Goal: Obtain resource: Download file/media

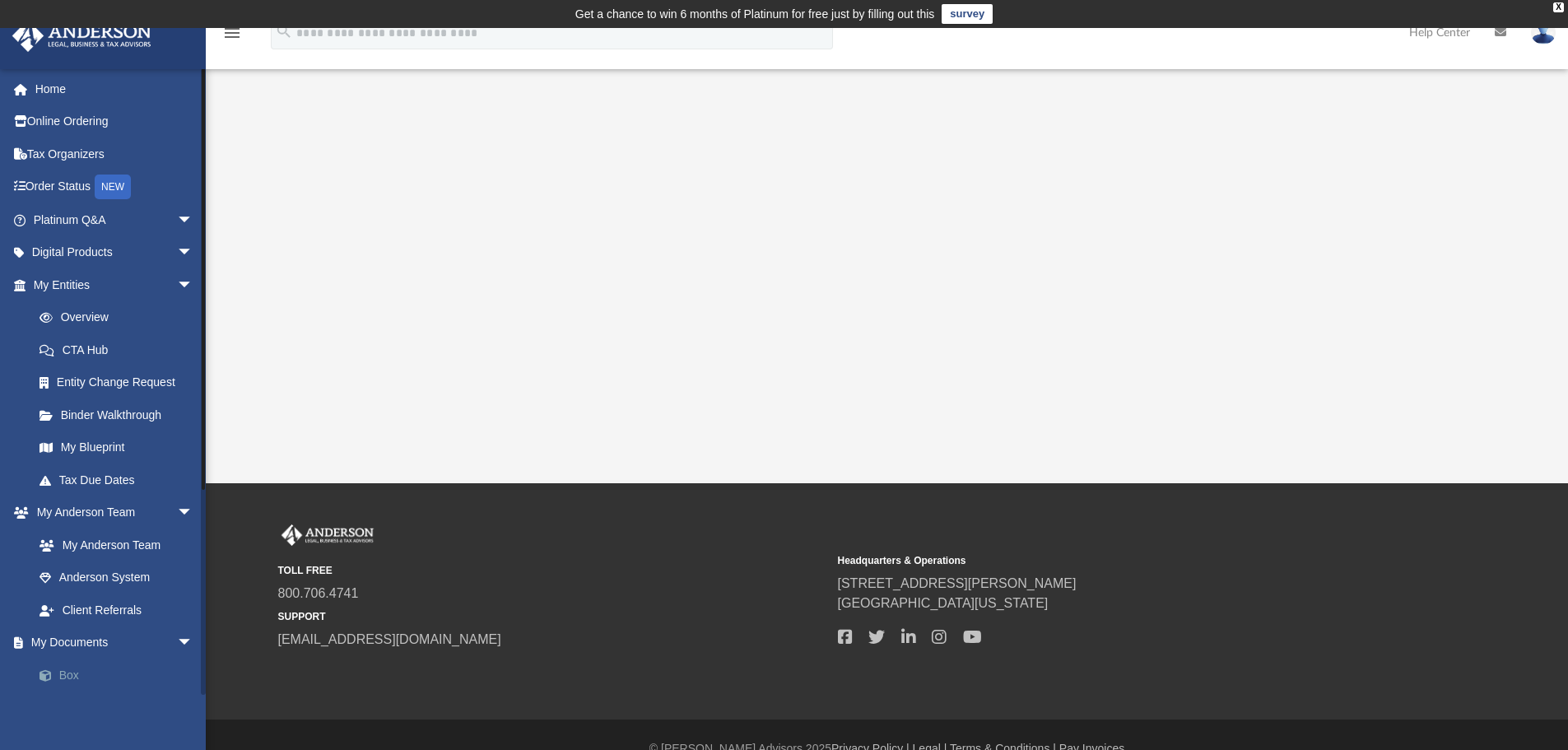
click at [76, 667] on link "Box" at bounding box center [120, 674] width 195 height 33
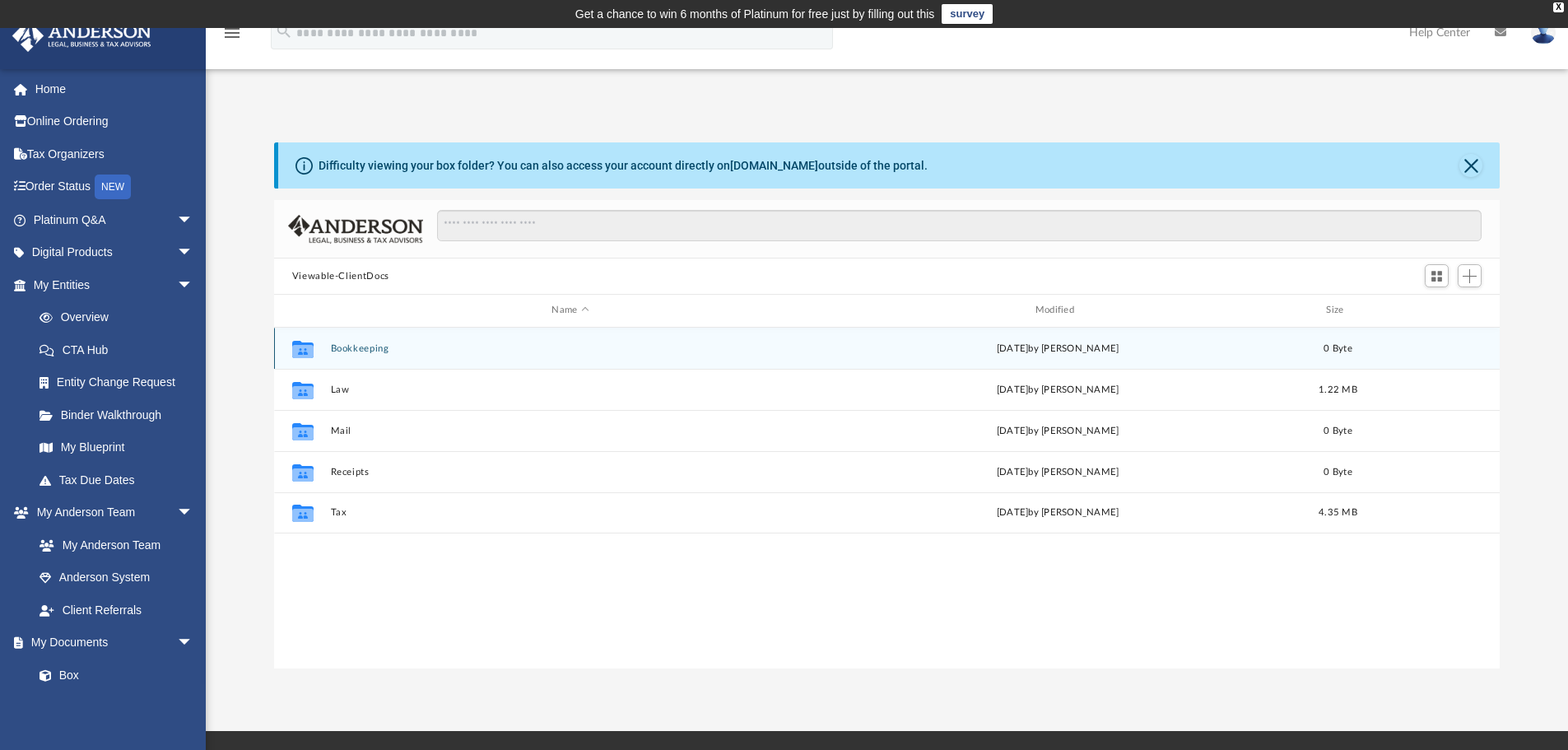
scroll to position [362, 1213]
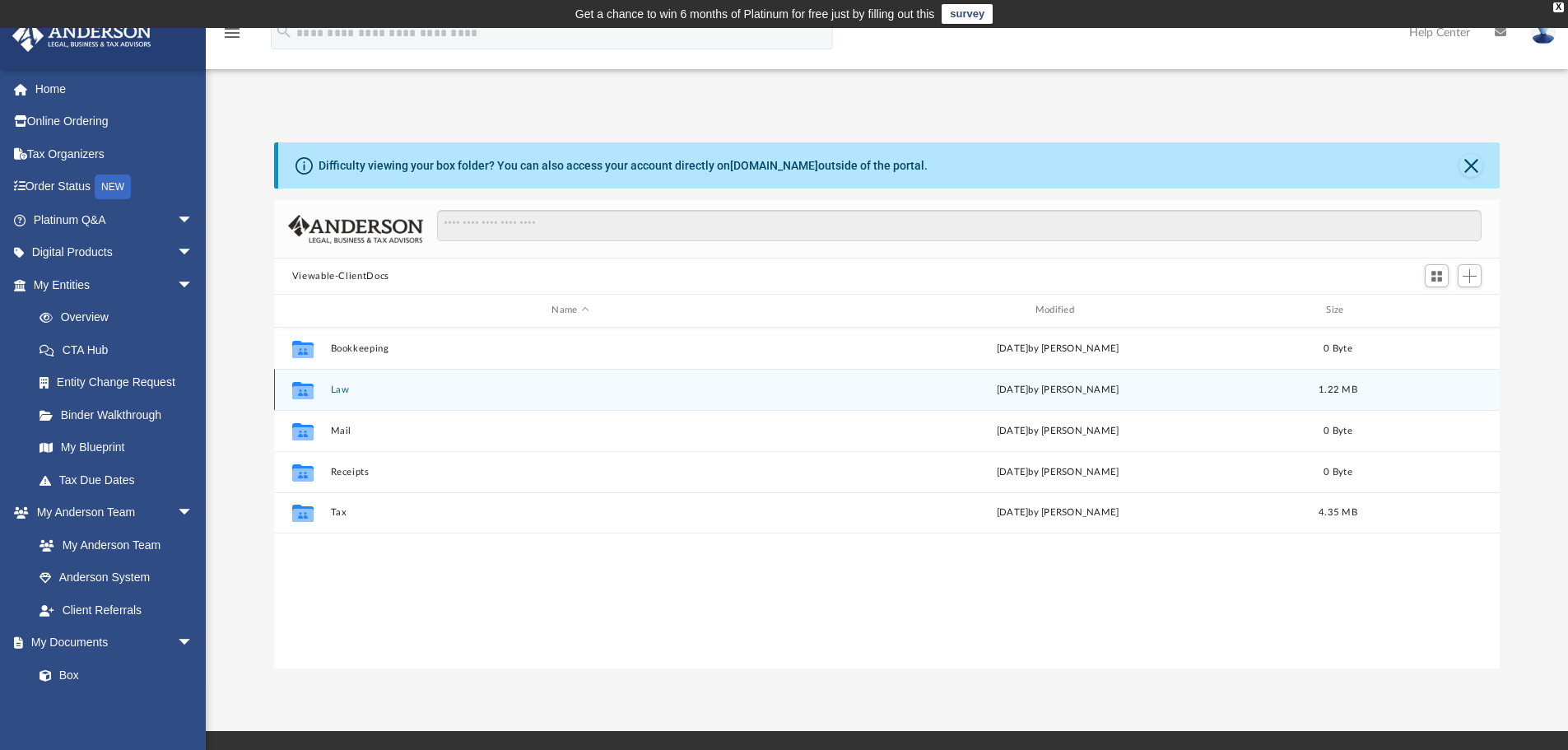
click at [434, 404] on div "Collaborated Folder Law [DATE] by [PERSON_NAME] 1.22 MB" at bounding box center [887, 389] width 1227 height 41
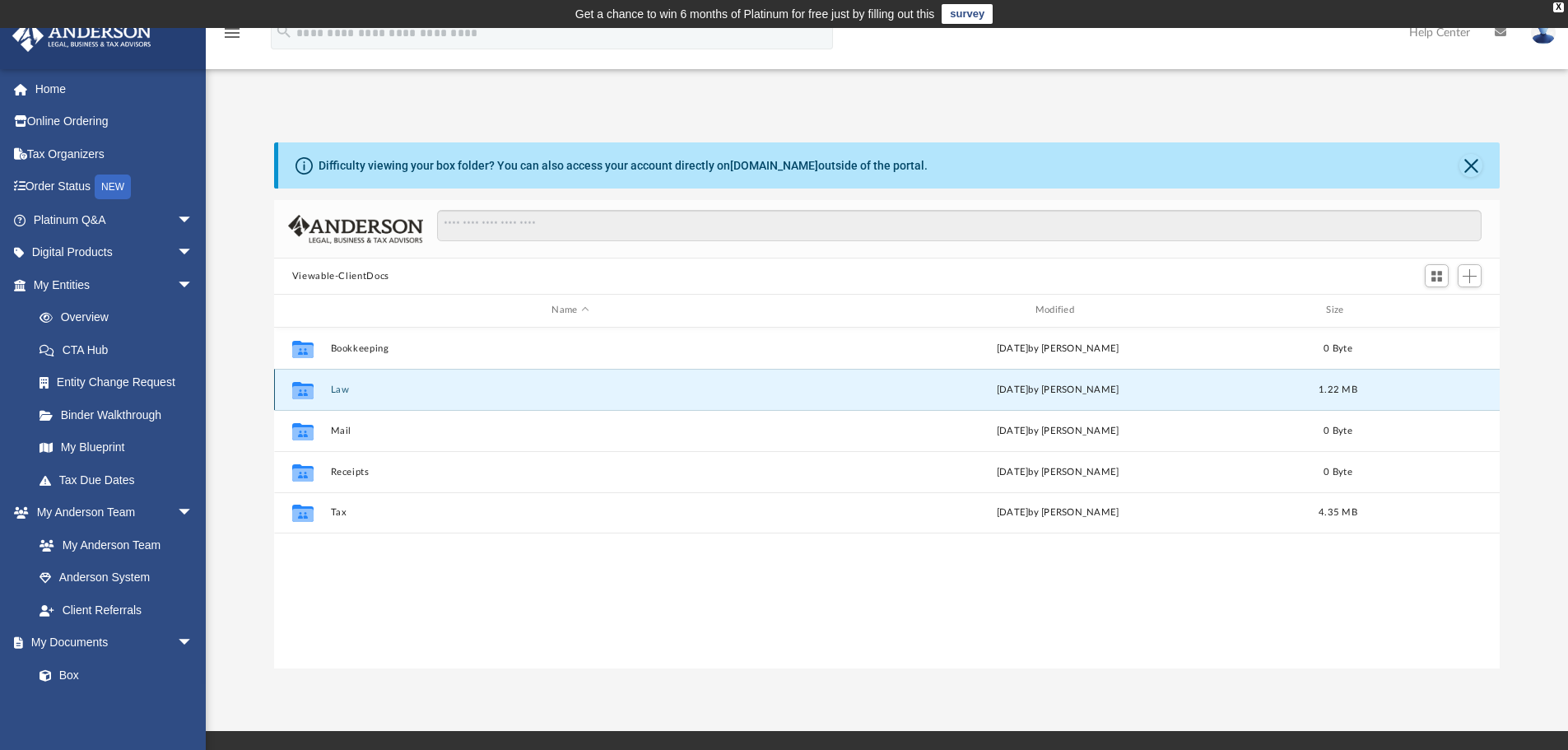
click at [1003, 389] on div "[DATE] by [PERSON_NAME]" at bounding box center [1058, 390] width 480 height 15
click at [304, 394] on icon "grid" at bounding box center [303, 390] width 22 height 17
click at [1337, 393] on span "1.22 MB" at bounding box center [1337, 389] width 39 height 9
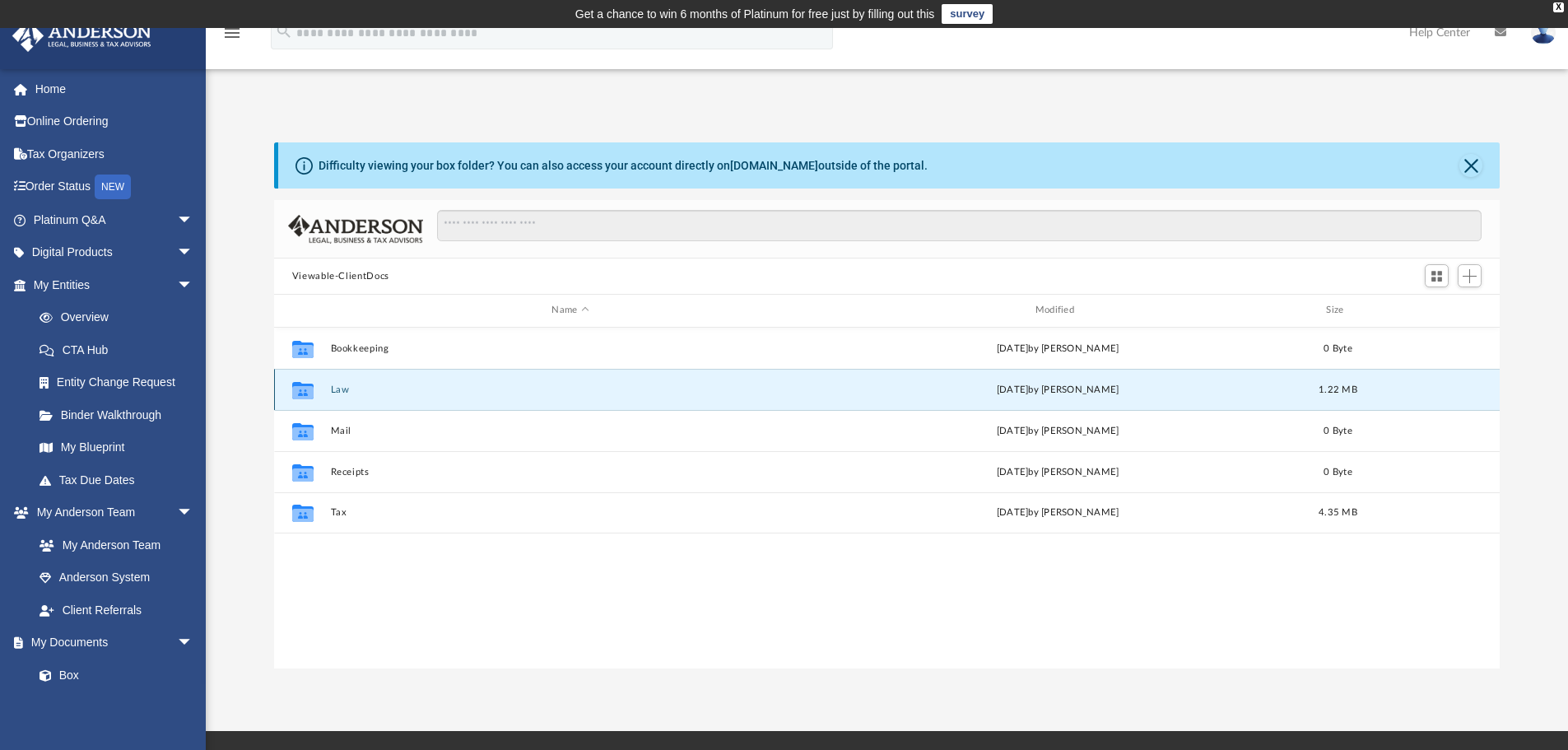
click at [1331, 392] on span "1.22 MB" at bounding box center [1337, 389] width 39 height 9
click at [314, 395] on icon "Collaborated Folder" at bounding box center [303, 390] width 27 height 27
click at [314, 394] on icon "Collaborated Folder" at bounding box center [303, 390] width 27 height 27
click at [302, 392] on icon "grid" at bounding box center [303, 392] width 22 height 13
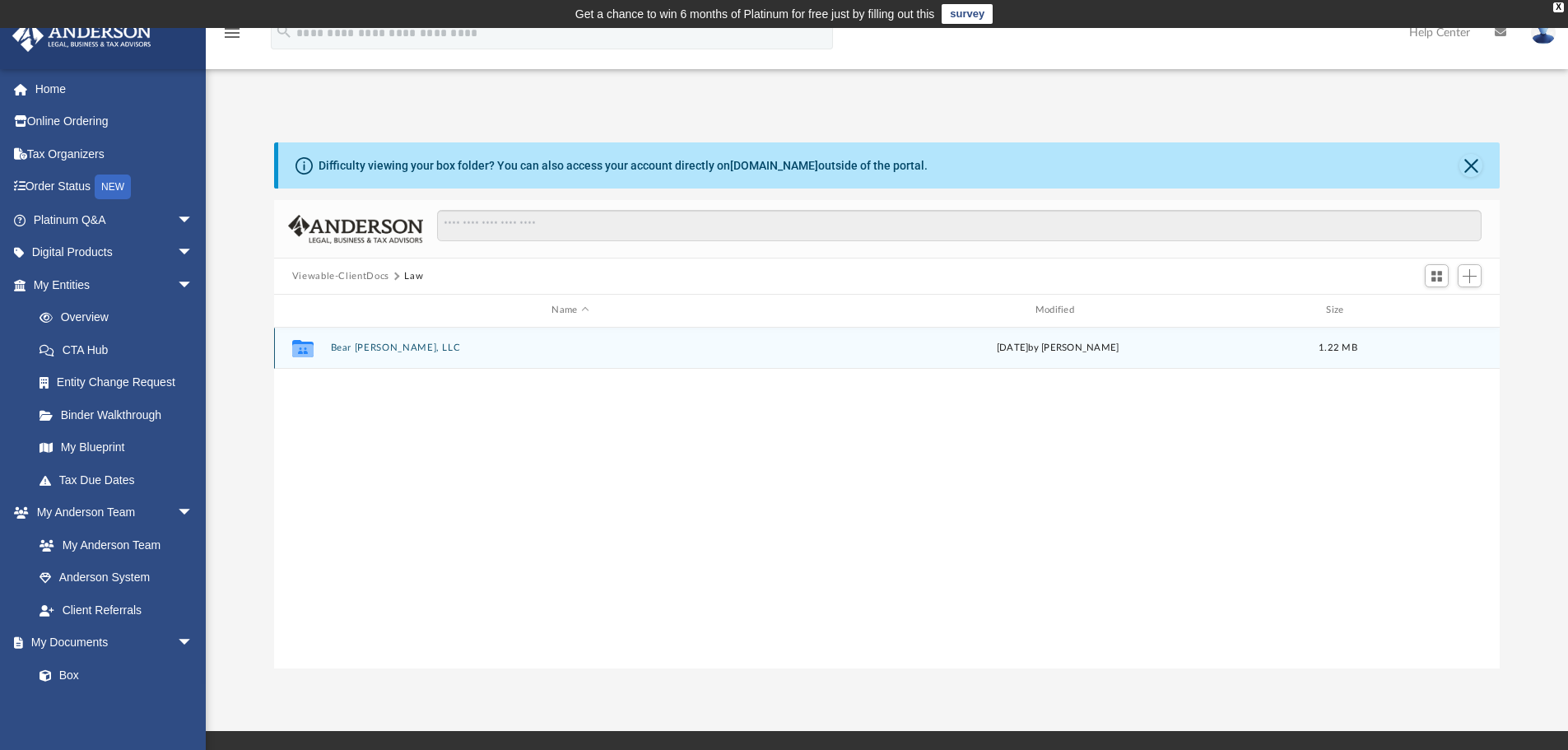
click at [313, 346] on icon "grid" at bounding box center [303, 351] width 22 height 13
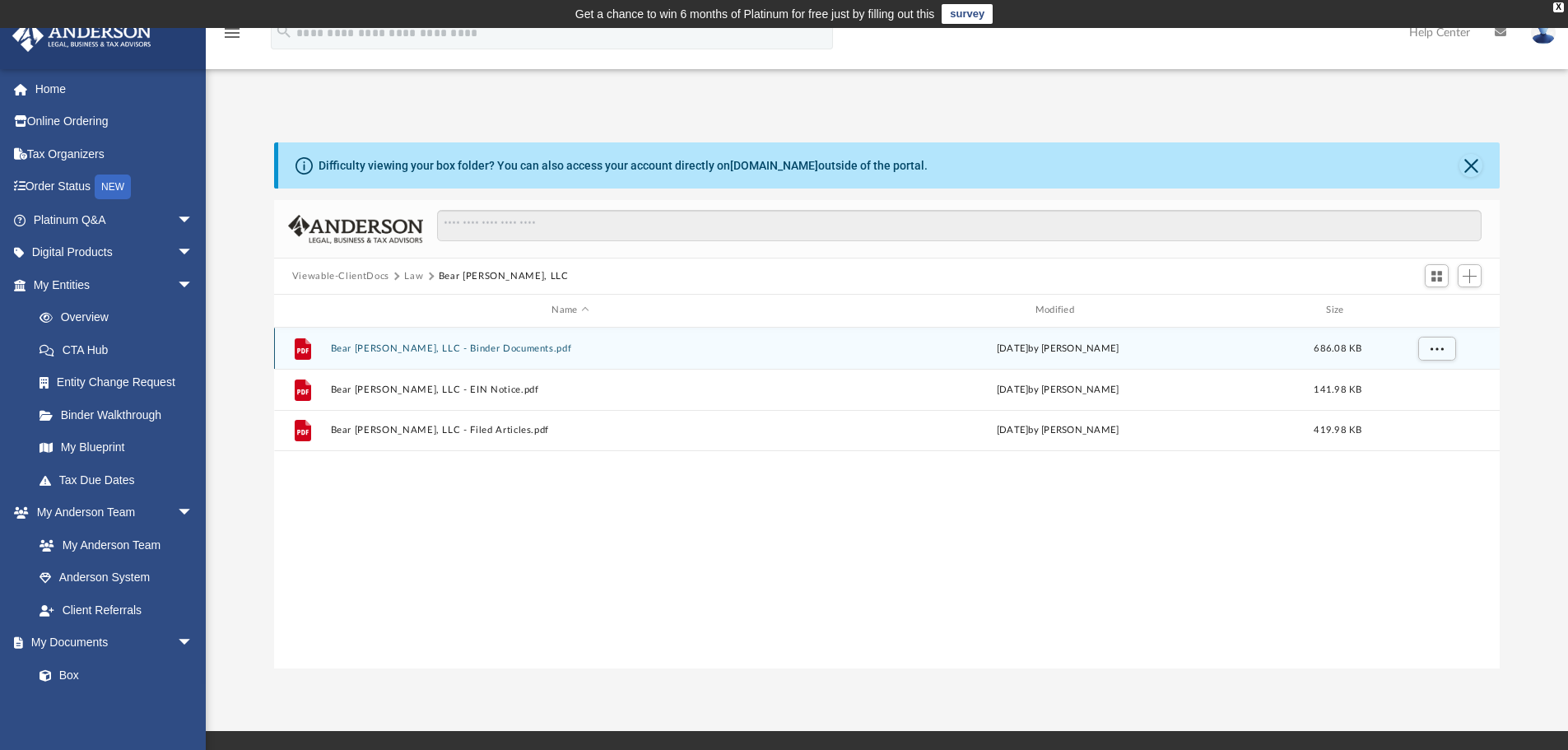
click at [488, 352] on button "Bear [PERSON_NAME], LLC - Binder Documents.pdf" at bounding box center [570, 348] width 480 height 10
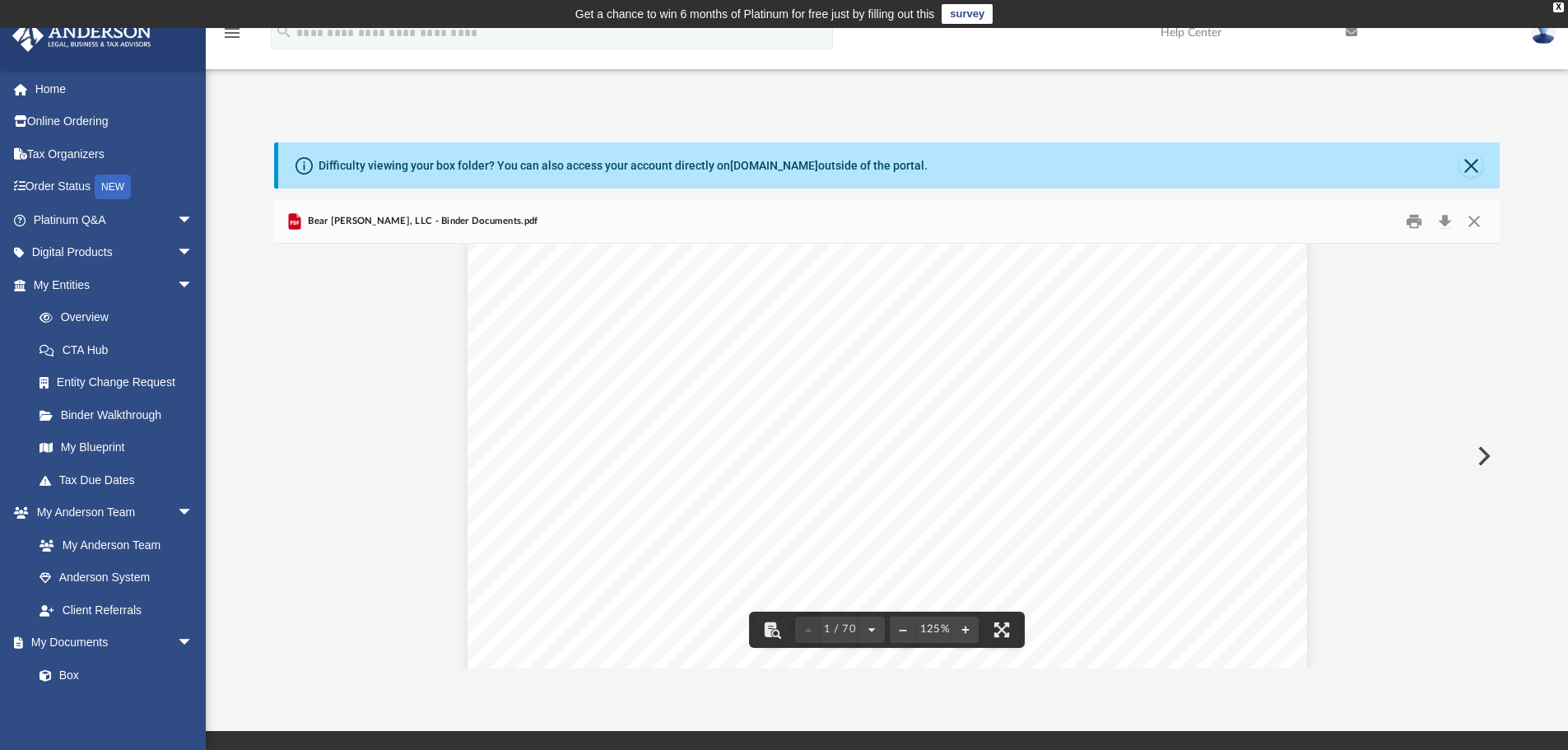
scroll to position [0, 0]
drag, startPoint x: 805, startPoint y: 404, endPoint x: 1183, endPoint y: 384, distance: 378.5
drag, startPoint x: 1183, startPoint y: 384, endPoint x: 1362, endPoint y: 428, distance: 184.3
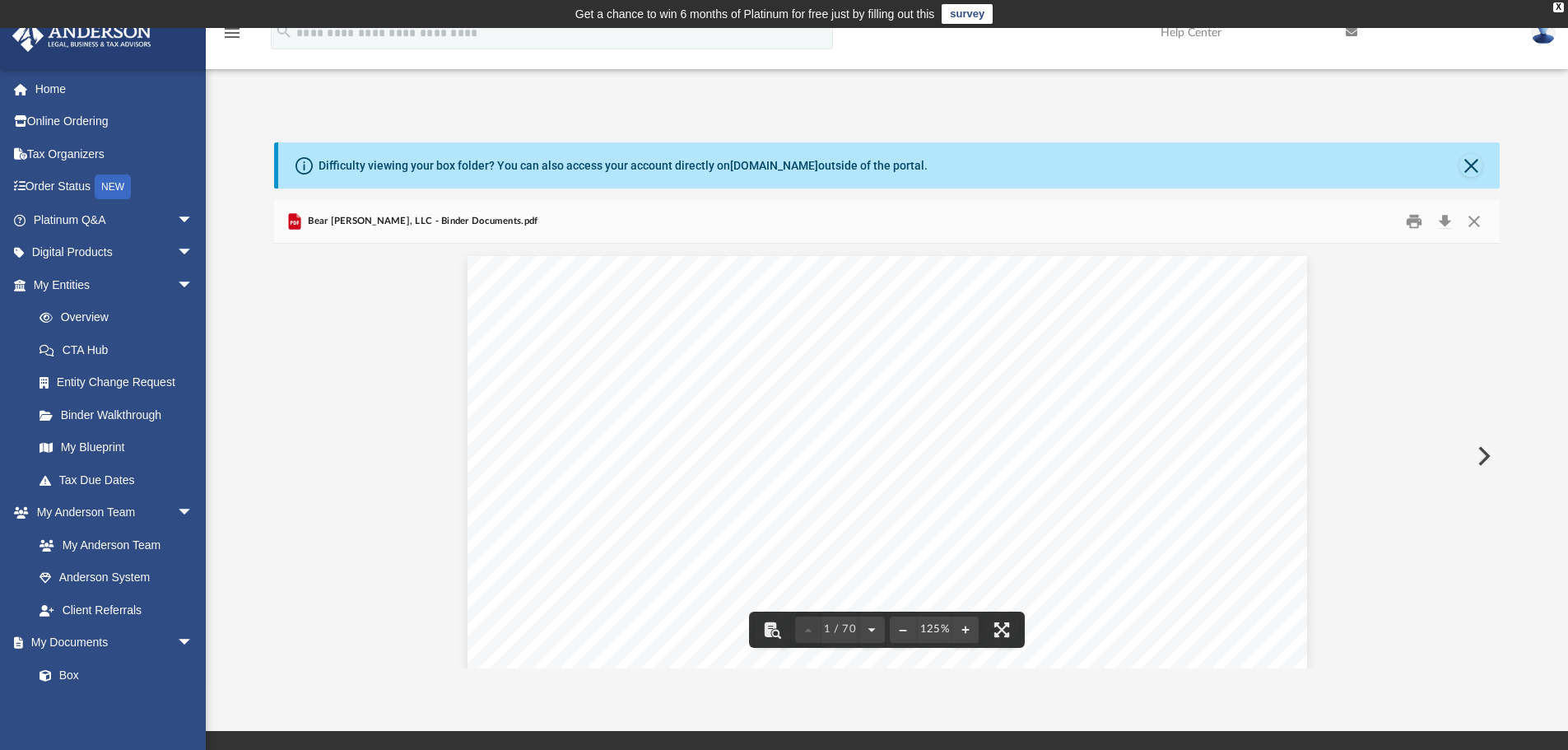
click at [1416, 219] on button "Print" at bounding box center [1414, 221] width 33 height 26
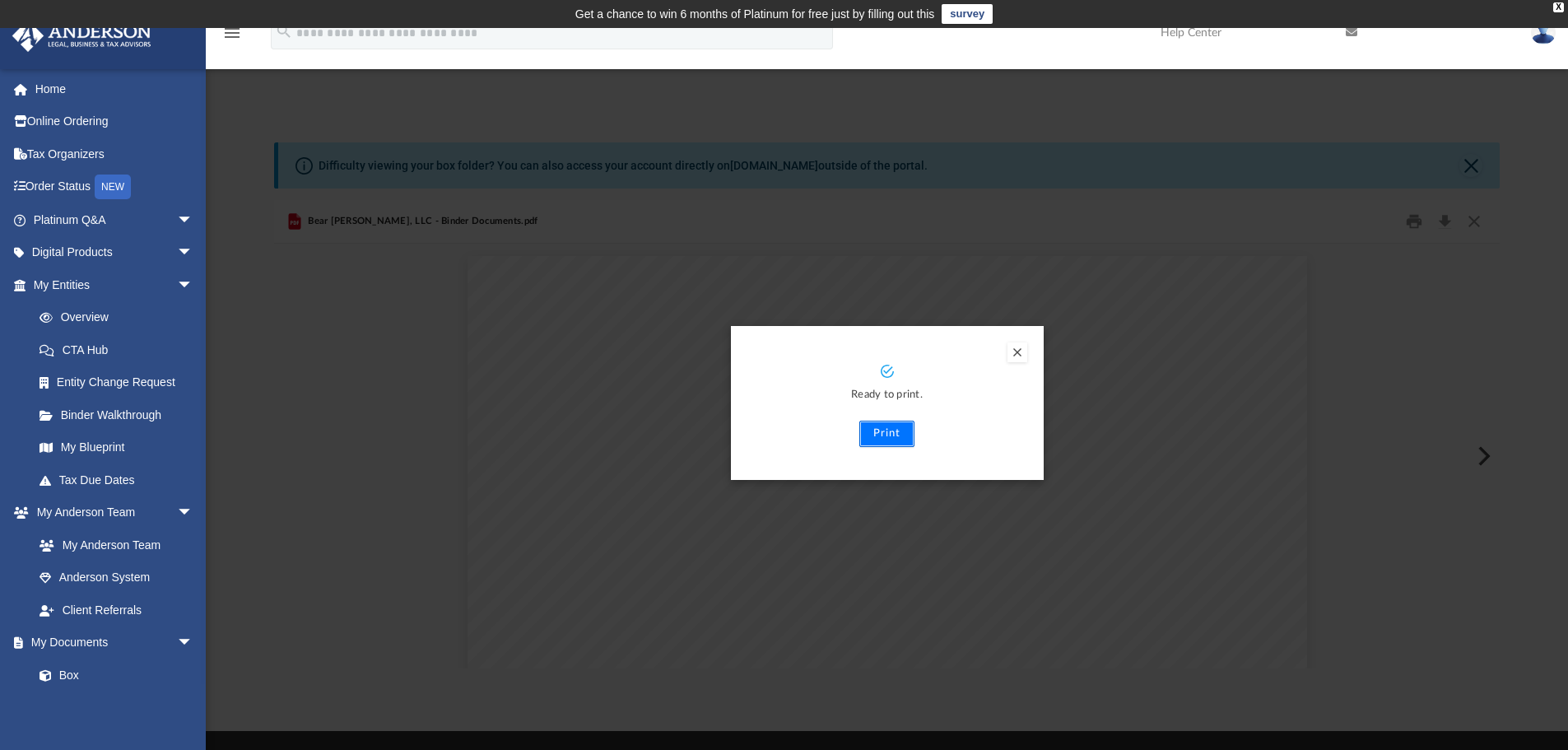
click at [888, 433] on button "Print" at bounding box center [887, 433] width 55 height 27
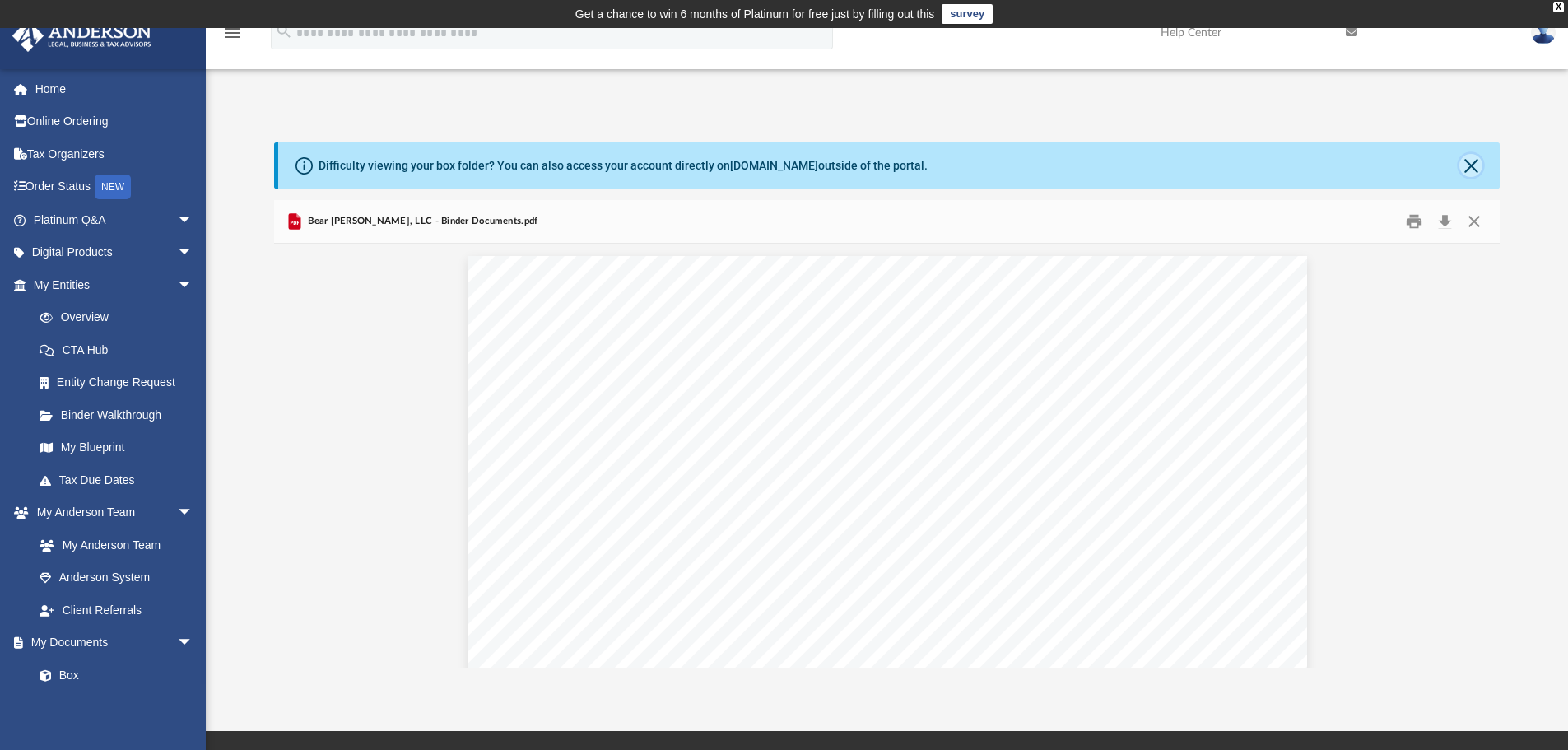
click at [1472, 161] on button "Close" at bounding box center [1471, 165] width 23 height 23
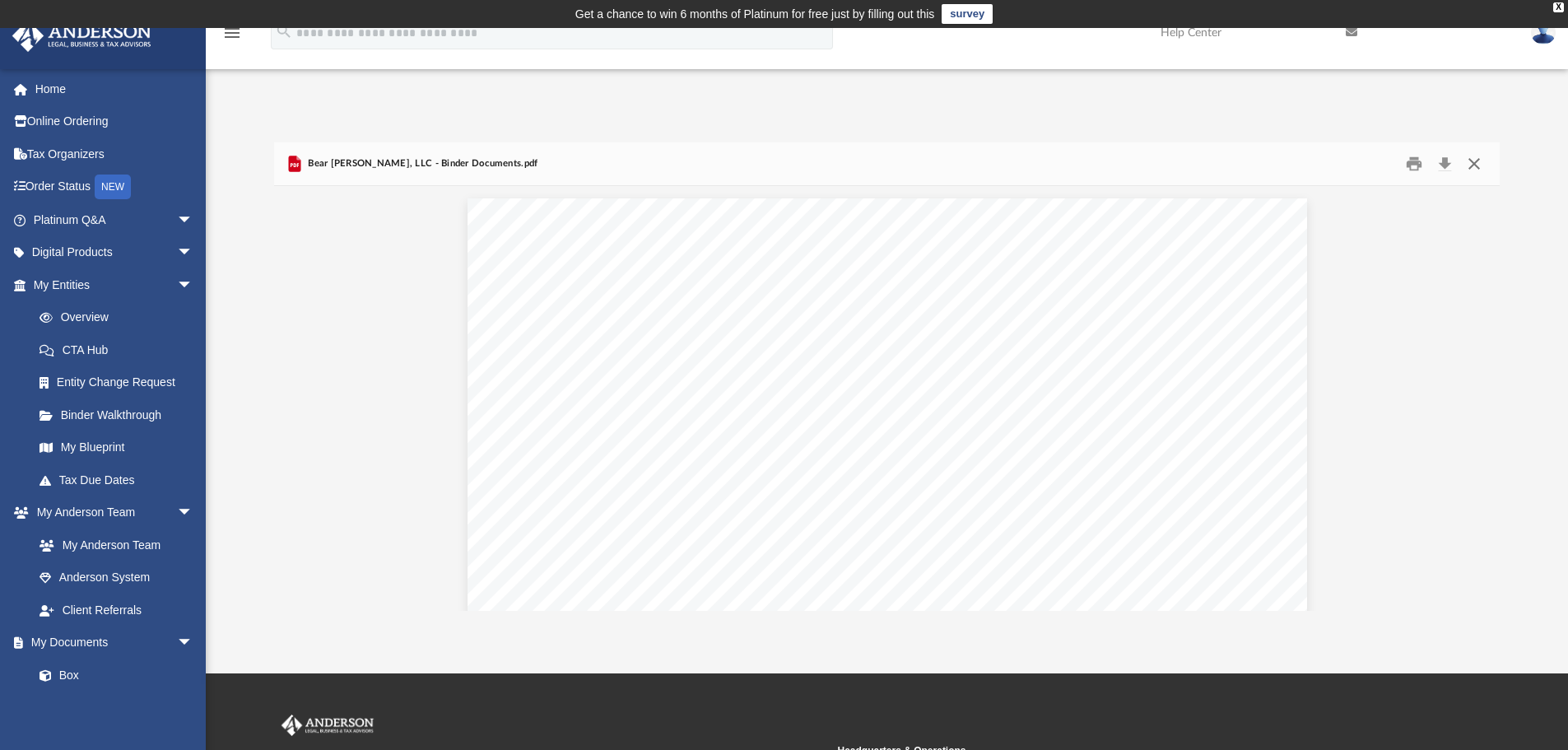
click at [1471, 163] on button "Close" at bounding box center [1474, 164] width 29 height 26
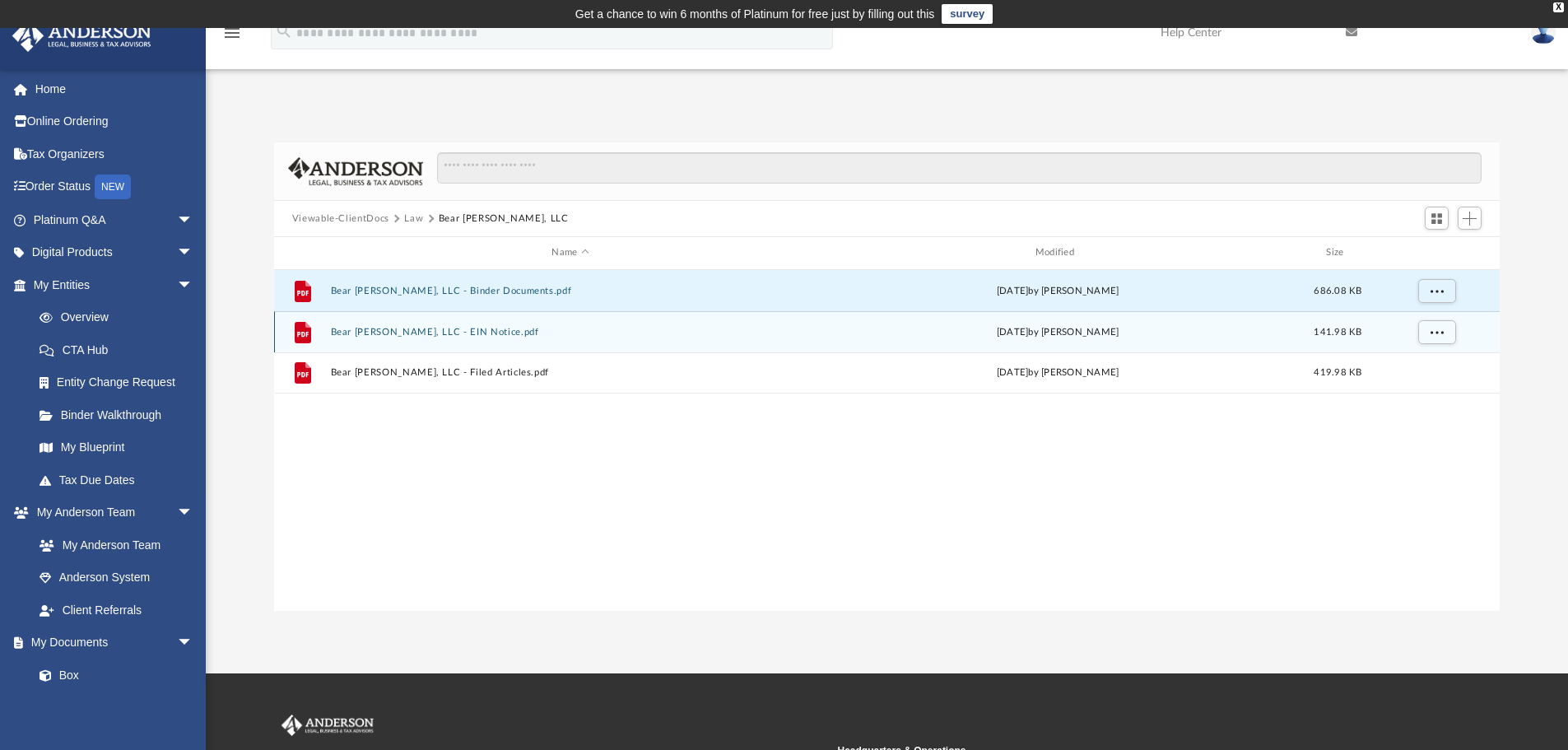
click at [733, 327] on button "Bear [PERSON_NAME], LLC - EIN Notice.pdf" at bounding box center [570, 332] width 480 height 10
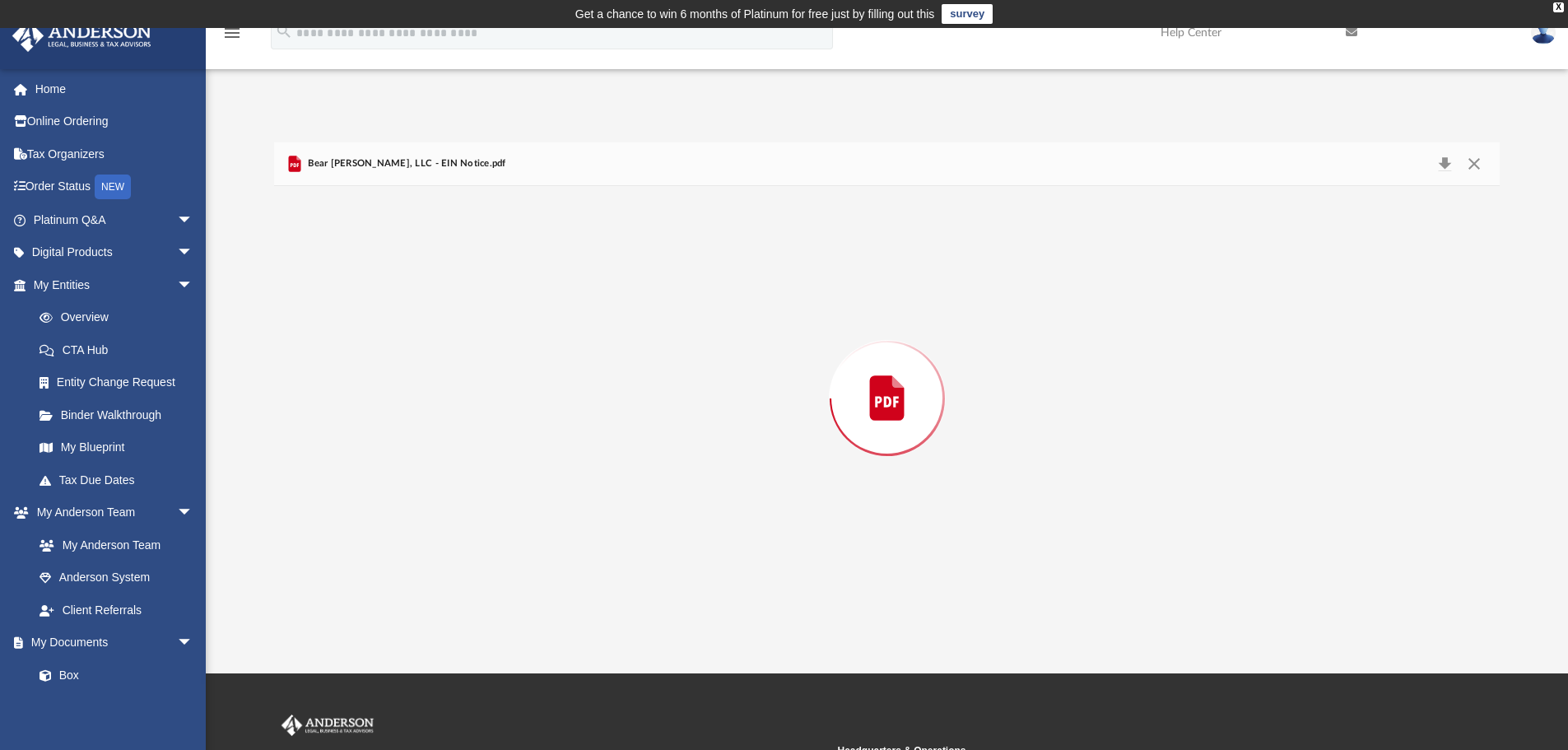
click at [733, 326] on div "Preview" at bounding box center [887, 398] width 1227 height 425
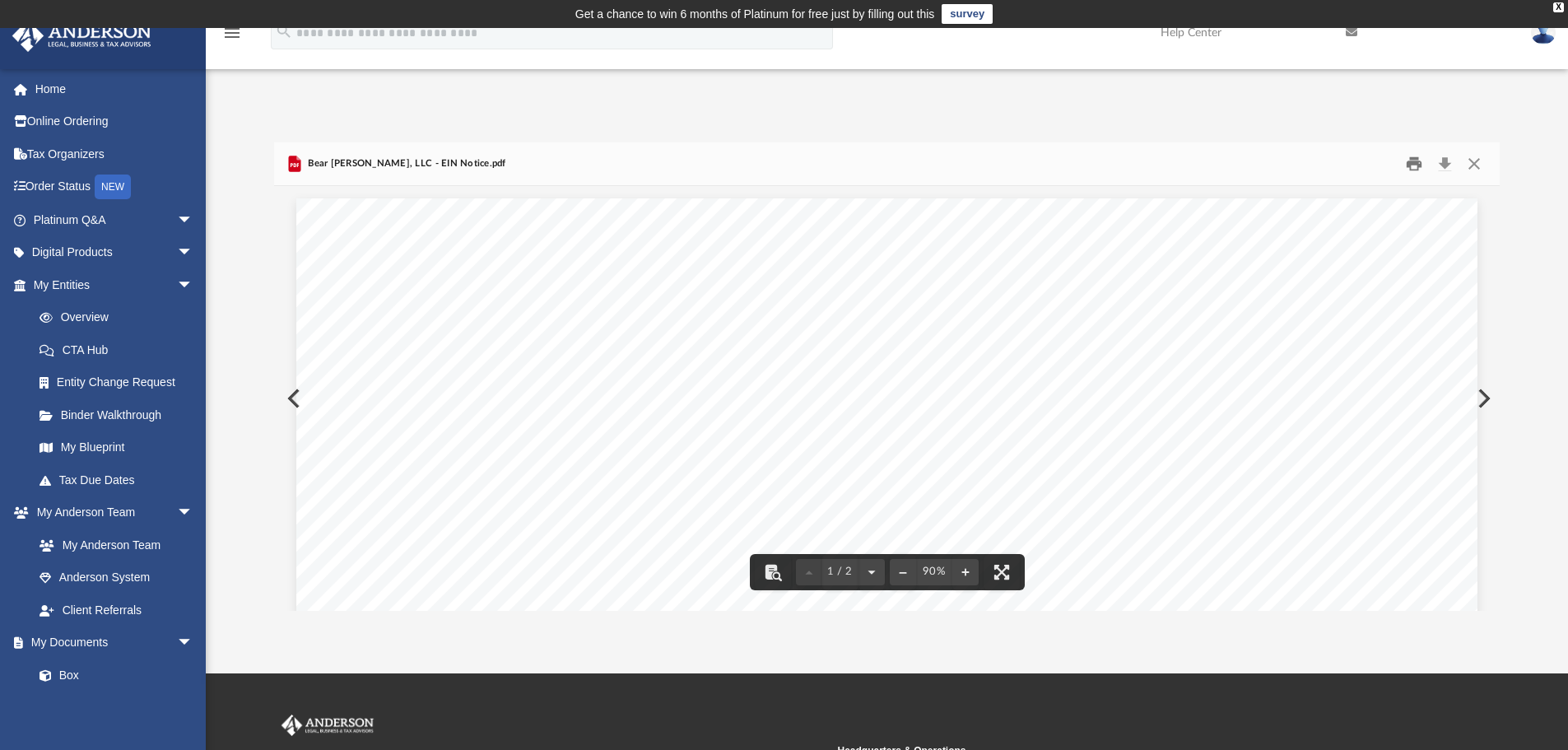
click at [1418, 161] on button "Print" at bounding box center [1414, 164] width 33 height 26
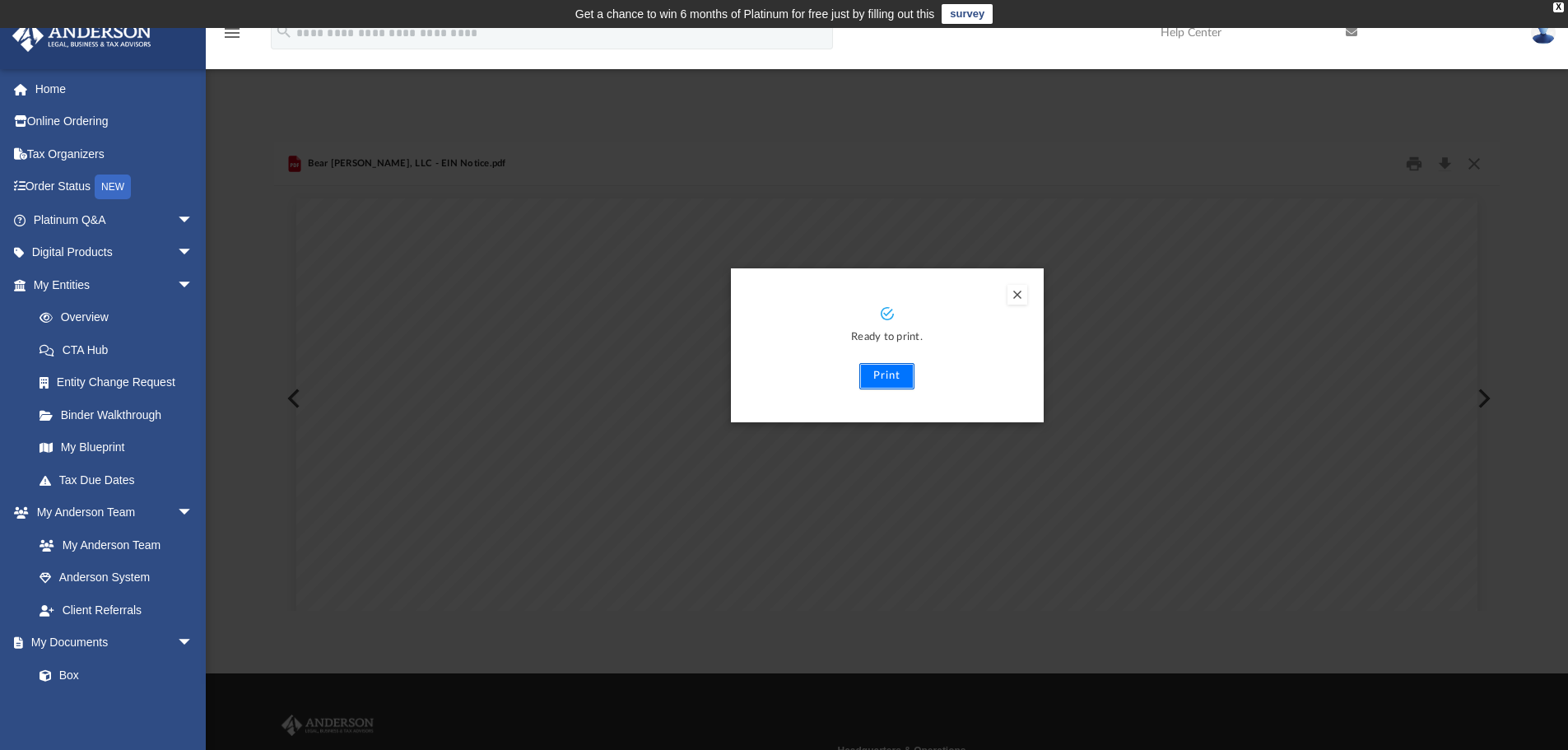
click at [888, 375] on button "Print" at bounding box center [887, 376] width 55 height 27
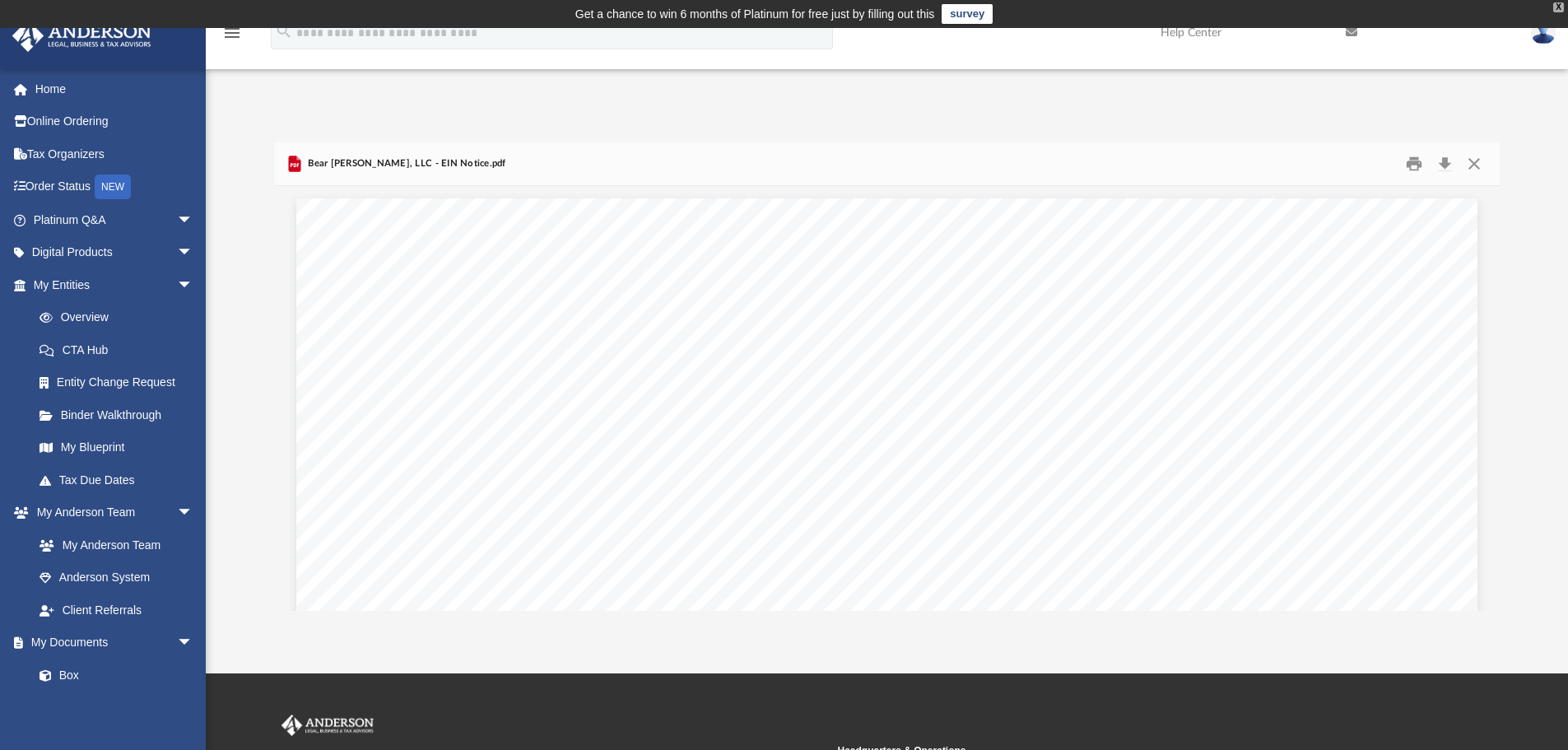
click at [1557, 9] on div "X" at bounding box center [1559, 8] width 10 height 9
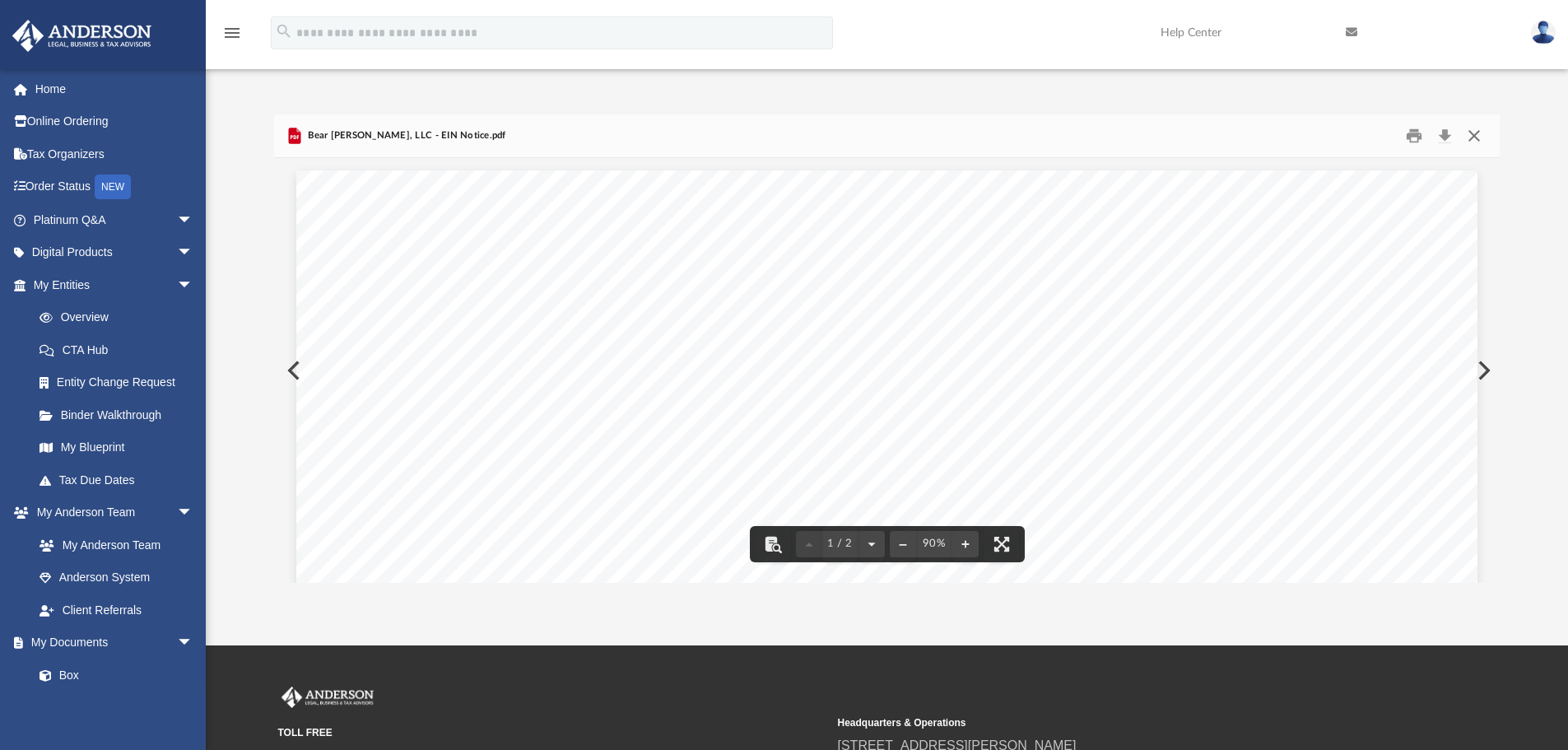
click at [1472, 134] on button "Close" at bounding box center [1474, 136] width 29 height 26
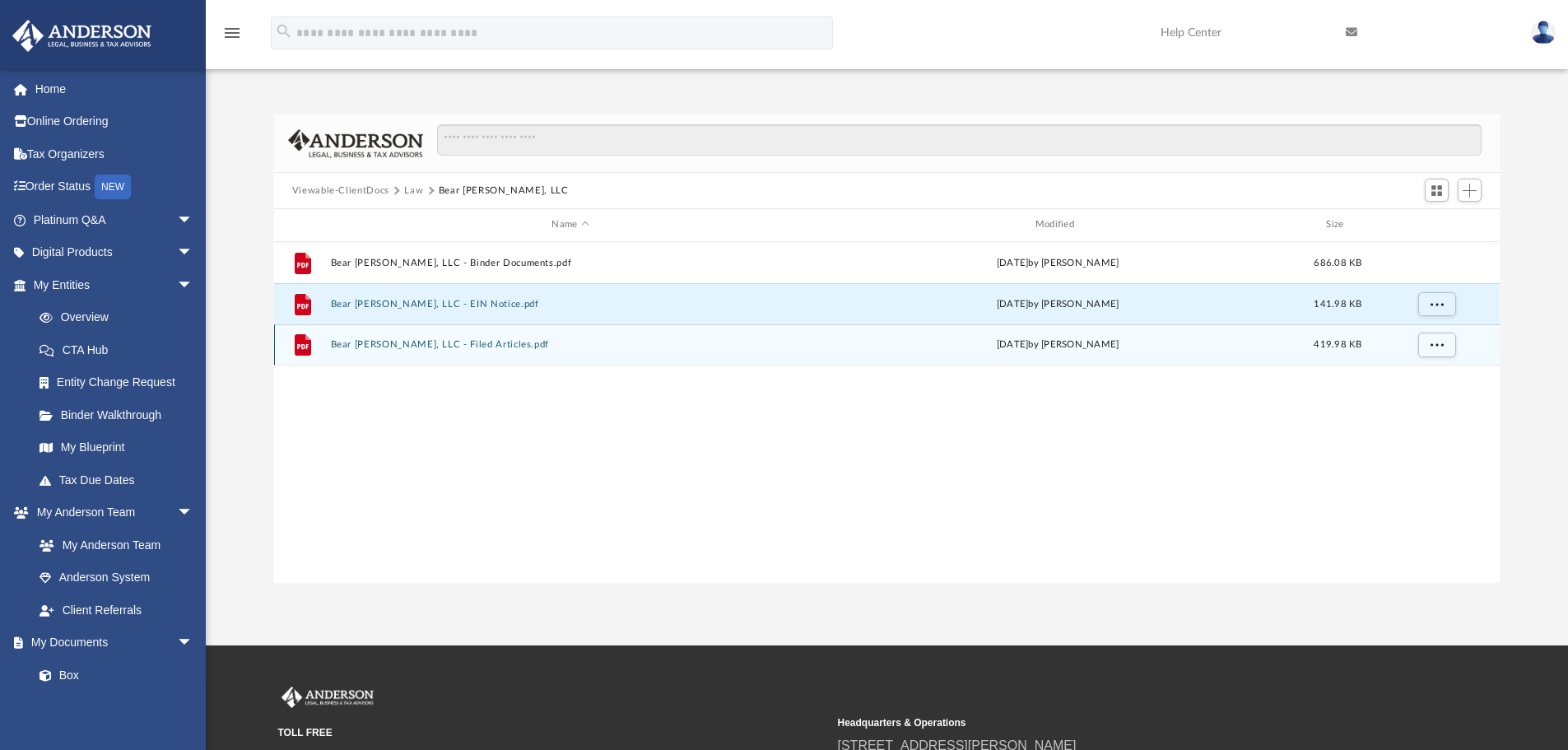
click at [490, 344] on button "Bear [PERSON_NAME], LLC - Filed Articles.pdf" at bounding box center [570, 344] width 480 height 10
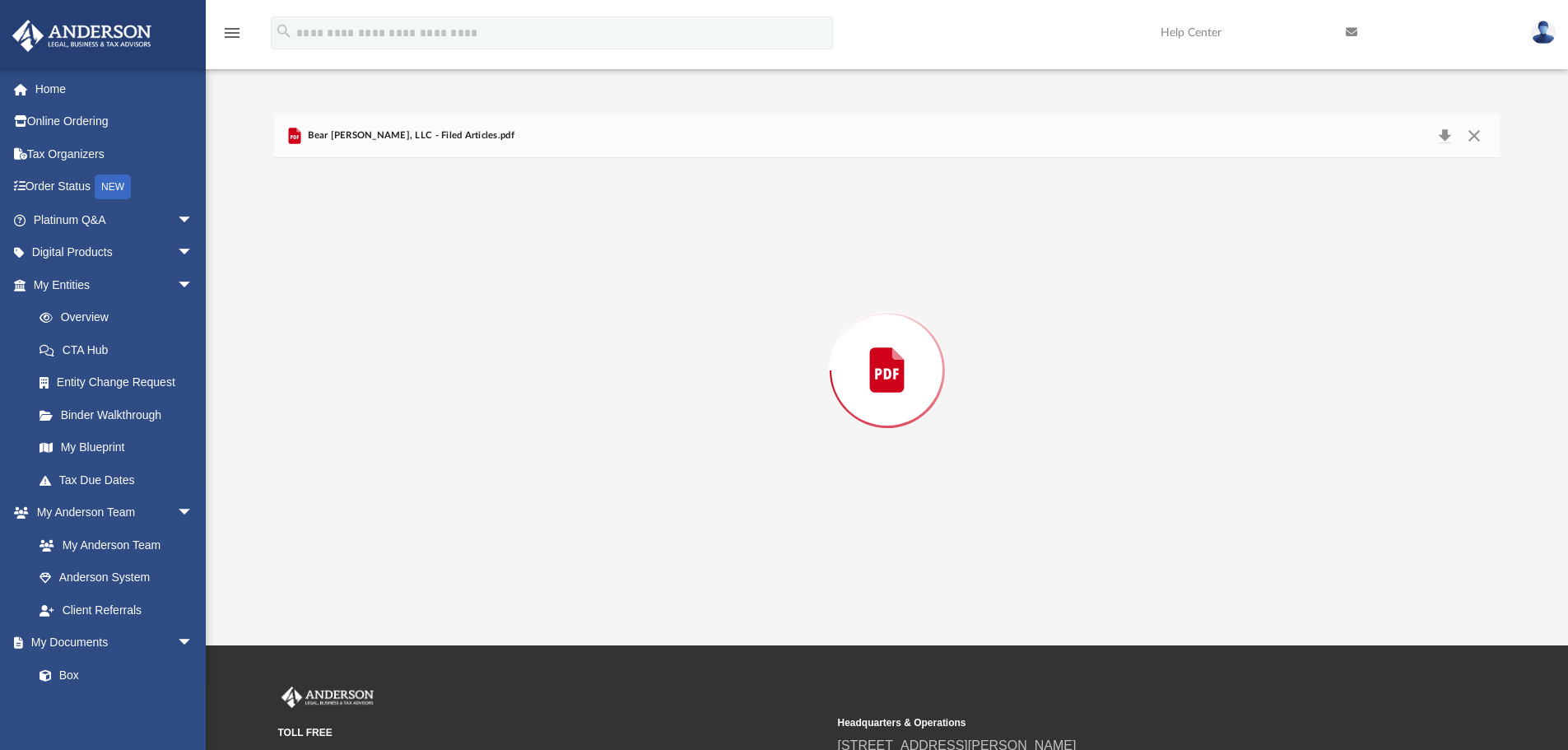
click at [490, 344] on div "Preview" at bounding box center [887, 371] width 1227 height 425
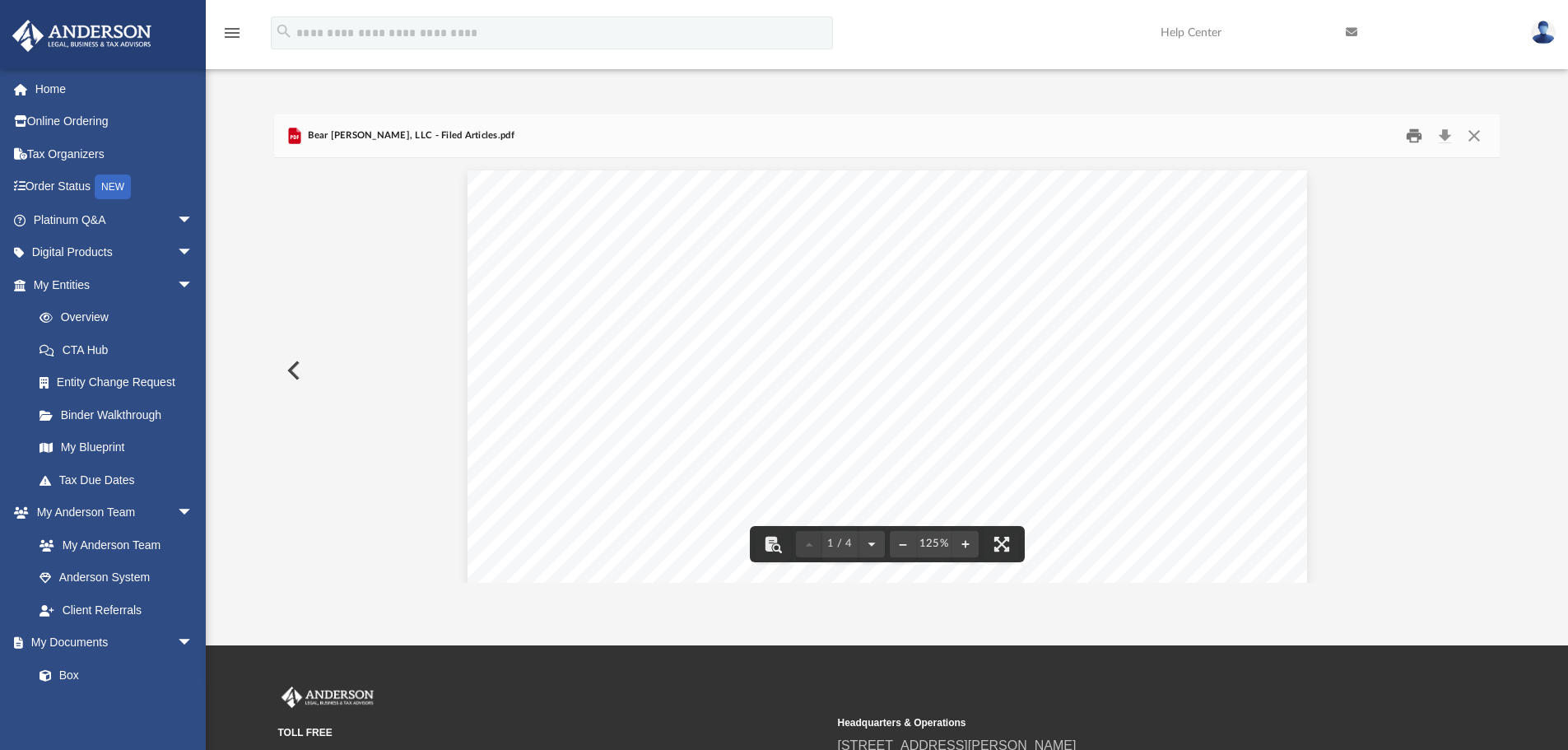
click at [1409, 134] on button "Print" at bounding box center [1414, 136] width 33 height 26
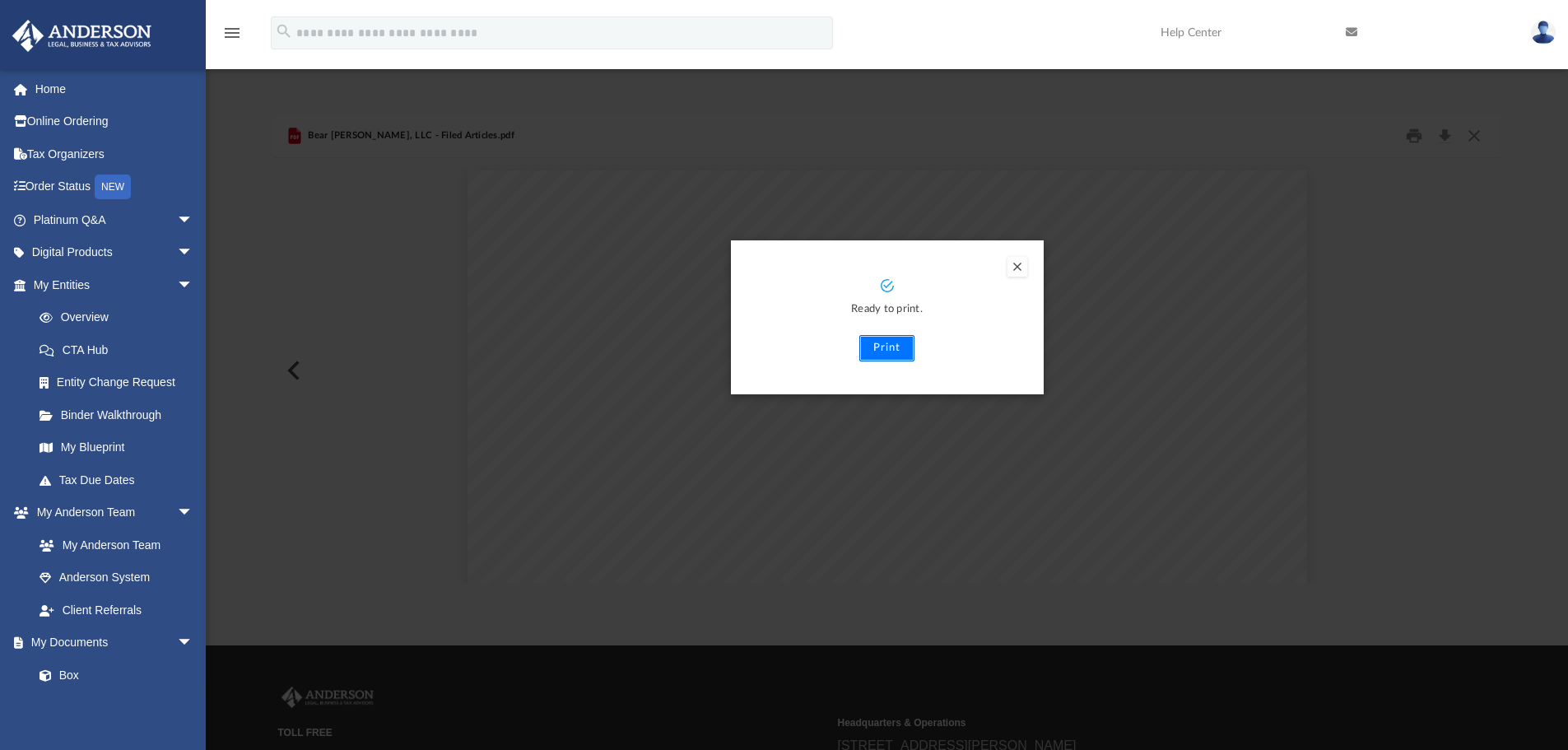
click at [884, 351] on button "Print" at bounding box center [887, 348] width 55 height 27
